Goal: Find specific page/section: Find specific page/section

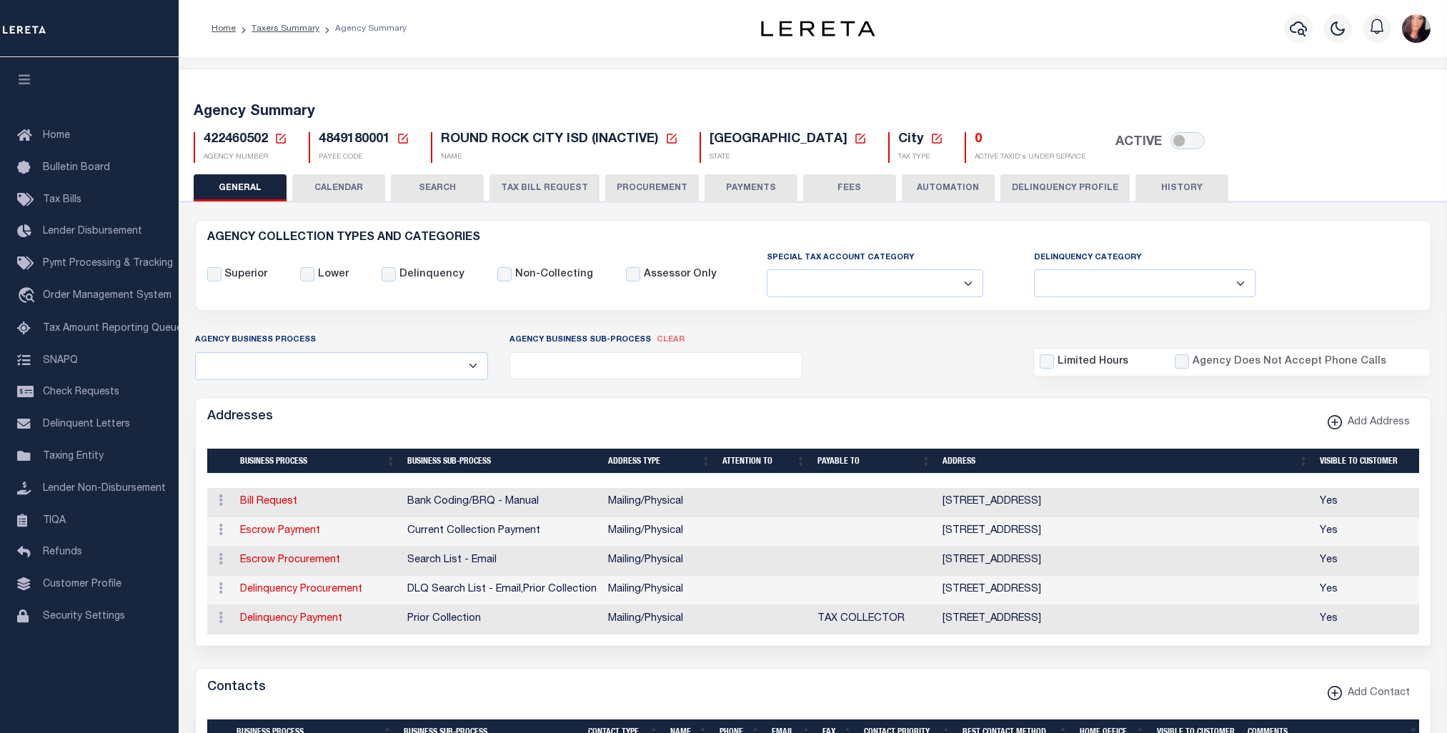
select select
click at [297, 25] on link "Taxers Summary" at bounding box center [286, 28] width 68 height 9
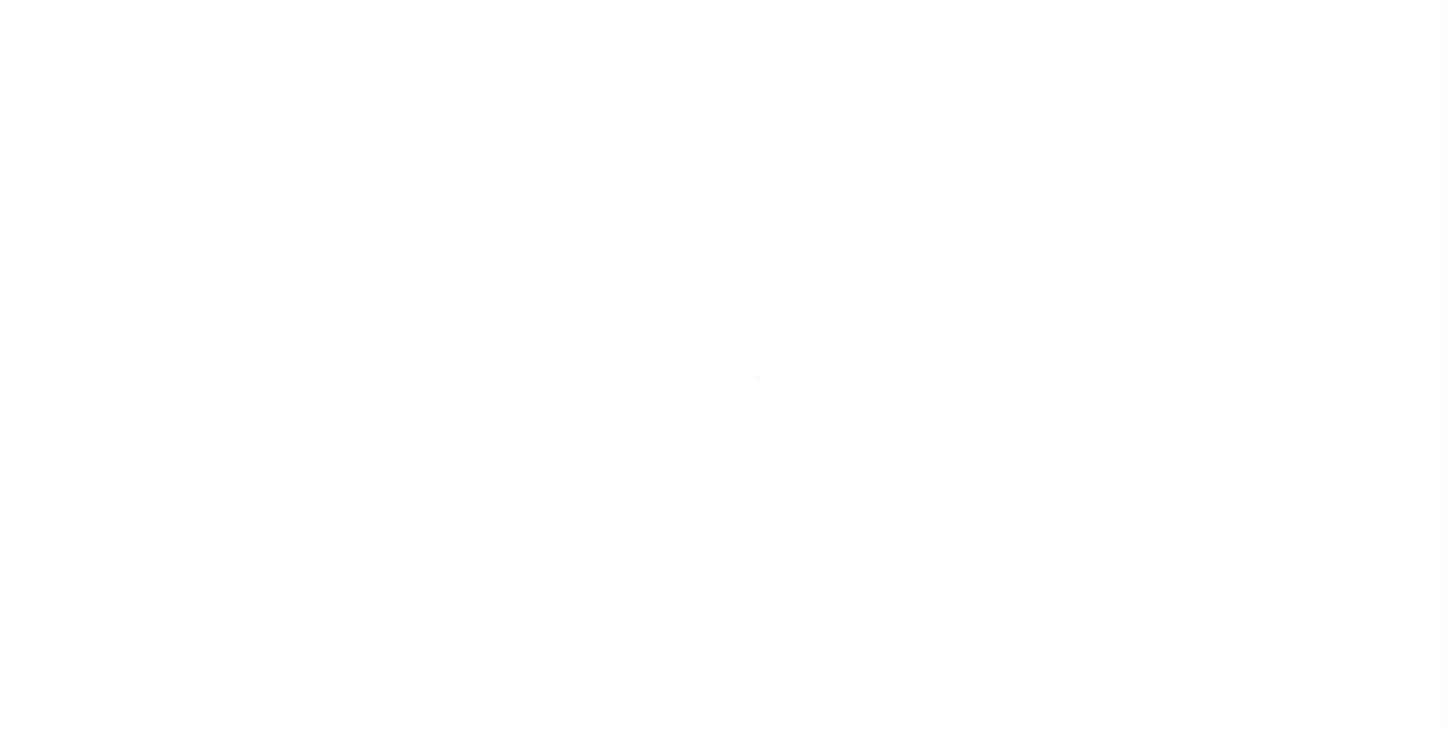
select select
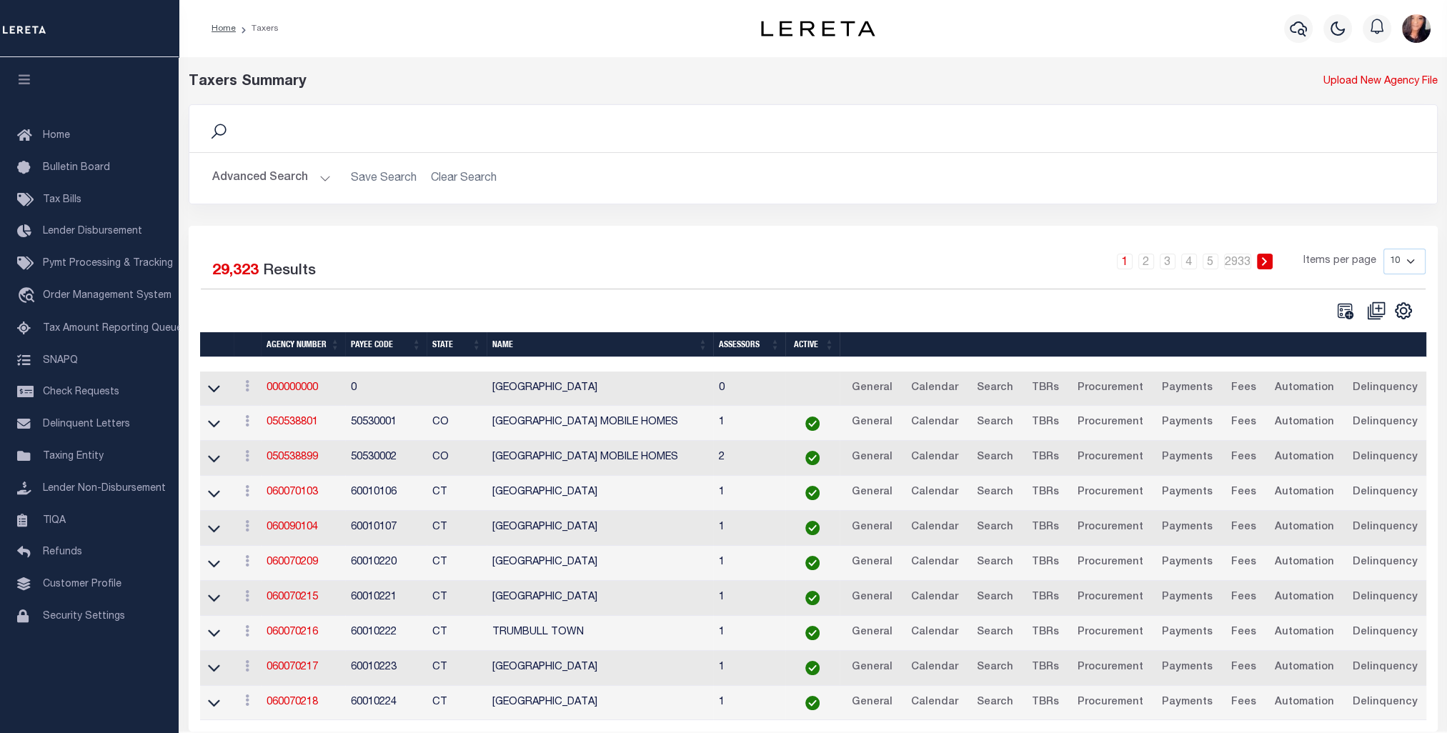
click at [286, 172] on button "Advanced Search" at bounding box center [271, 178] width 119 height 28
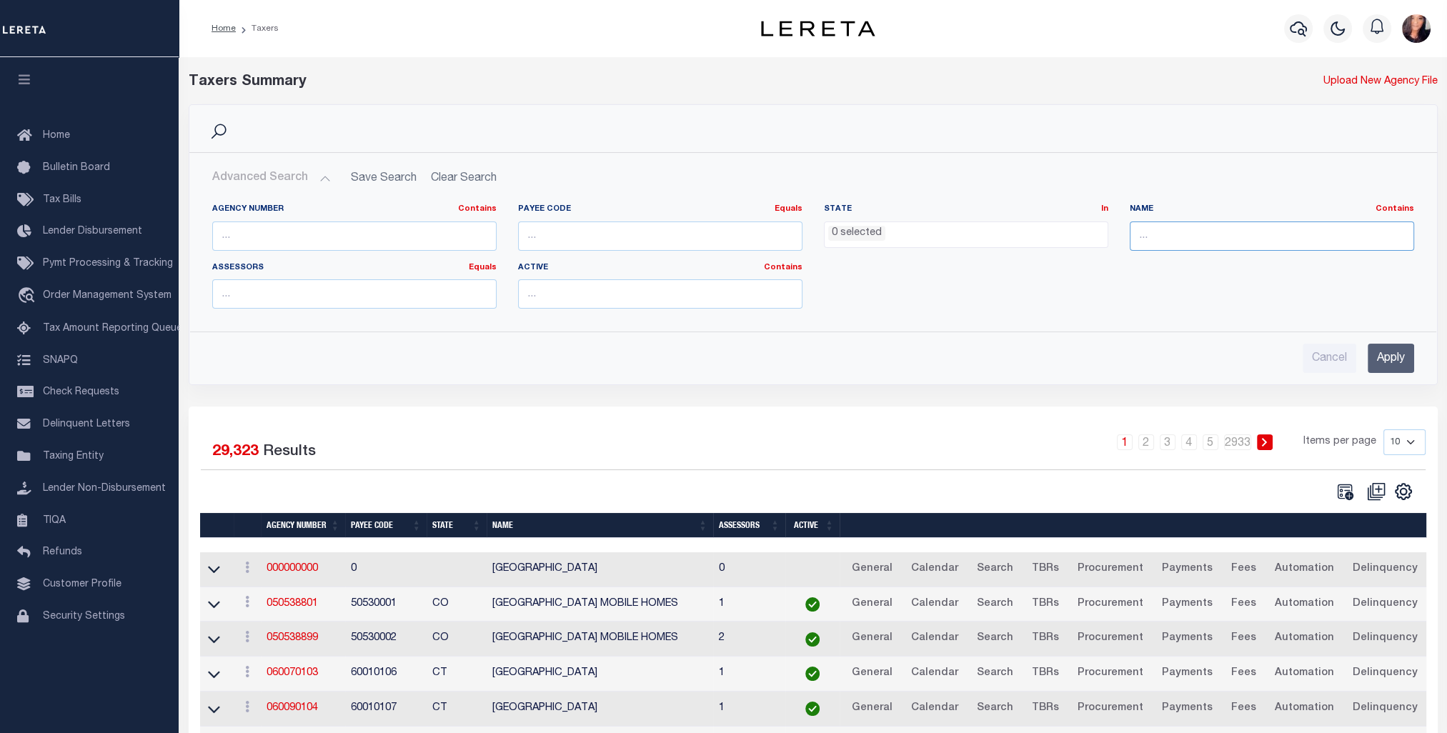
click at [1181, 242] on input "text" at bounding box center [1272, 236] width 284 height 29
type input "ERATH"
click at [1406, 349] on input "Apply" at bounding box center [1391, 358] width 46 height 29
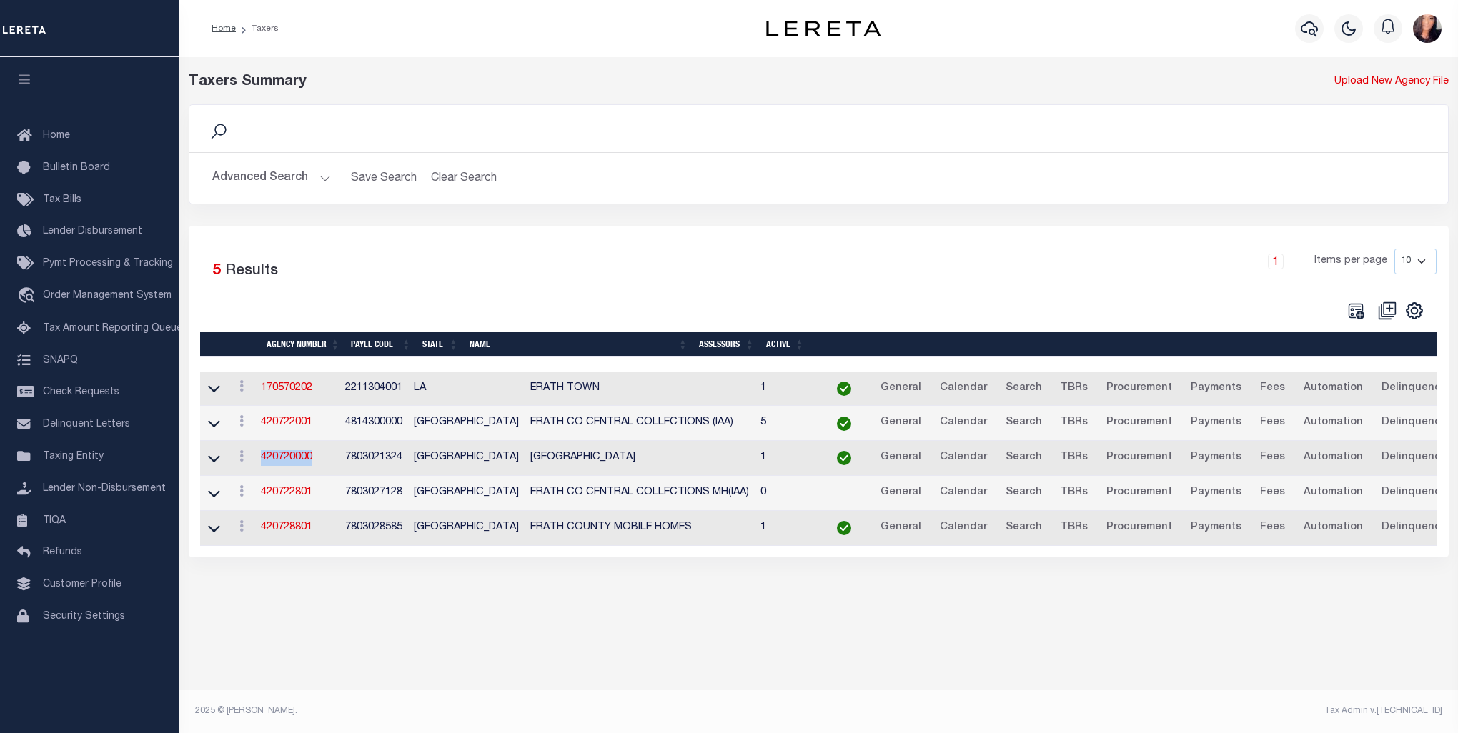
drag, startPoint x: 322, startPoint y: 462, endPoint x: 263, endPoint y: 465, distance: 58.7
click at [263, 465] on td "420720000" at bounding box center [297, 458] width 84 height 35
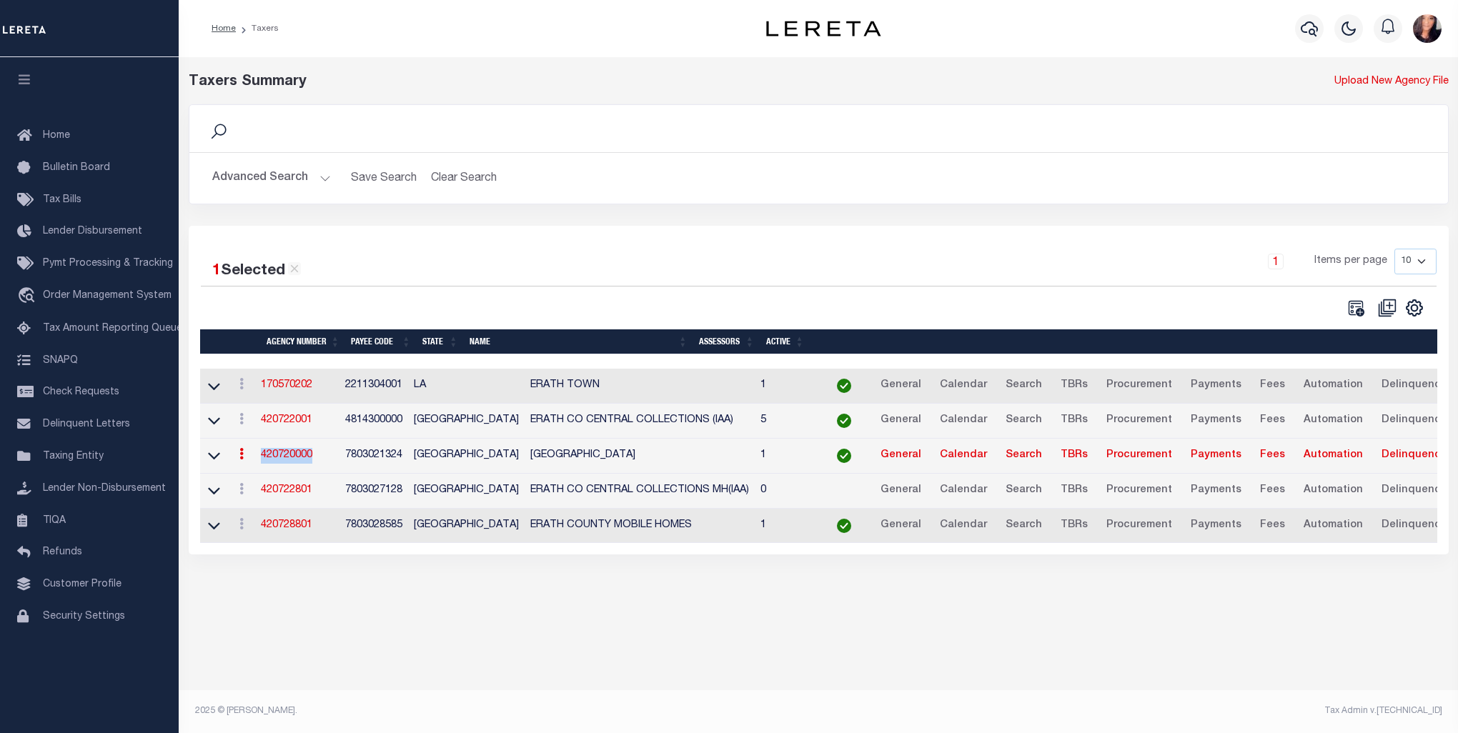
copy link "420720000"
